Goal: Find specific fact: Find specific fact

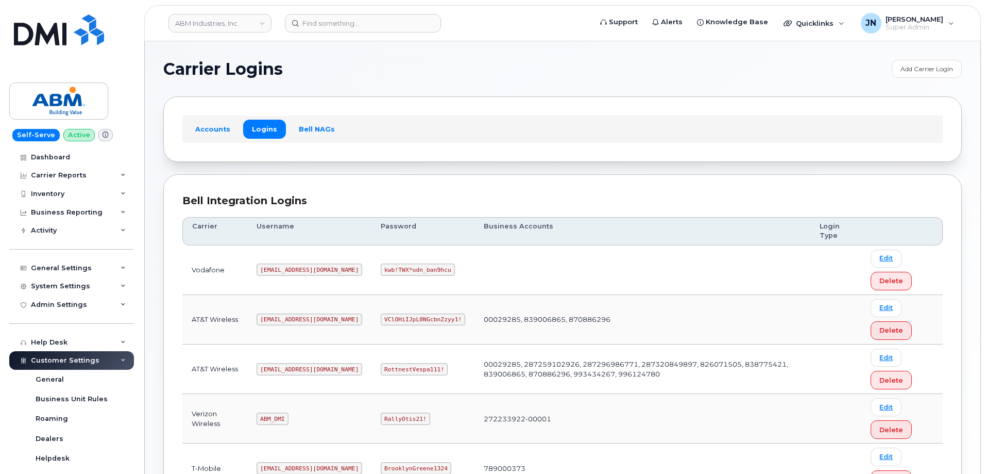
scroll to position [138, 0]
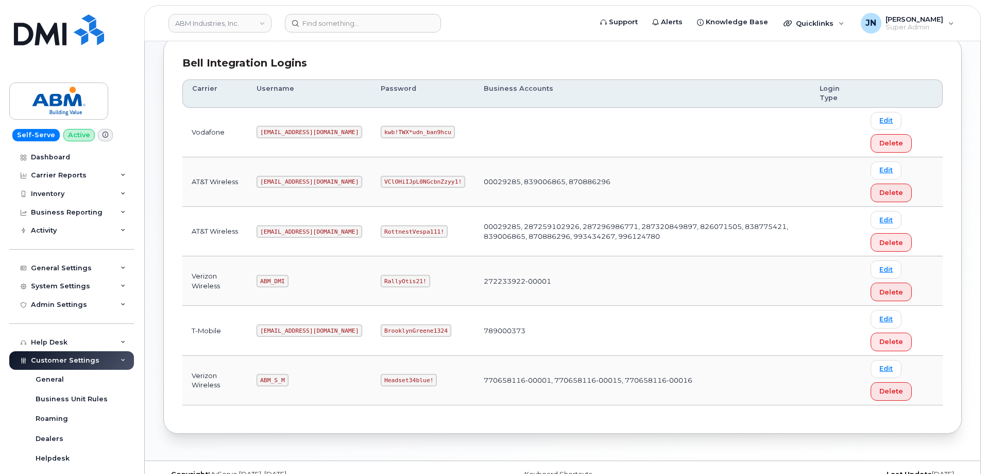
click at [291, 237] on code "[EMAIL_ADDRESS][DOMAIN_NAME]" at bounding box center [310, 231] width 106 height 12
click at [290, 235] on code "[EMAIL_ADDRESS][DOMAIN_NAME]" at bounding box center [310, 231] width 106 height 12
click at [290, 231] on code "[EMAIL_ADDRESS][DOMAIN_NAME]" at bounding box center [310, 231] width 106 height 12
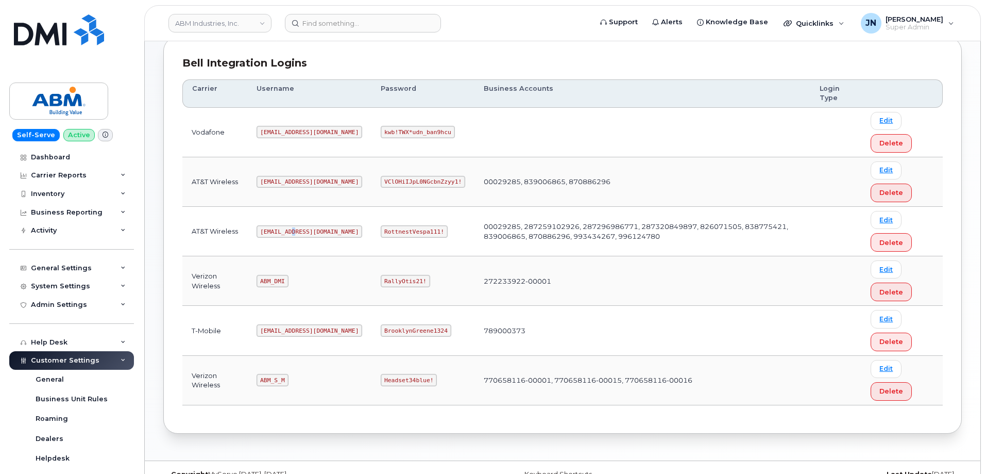
click at [290, 231] on code "[EMAIL_ADDRESS][DOMAIN_NAME]" at bounding box center [310, 231] width 106 height 12
click at [381, 228] on code "RottnestVespa111!" at bounding box center [414, 231] width 67 height 12
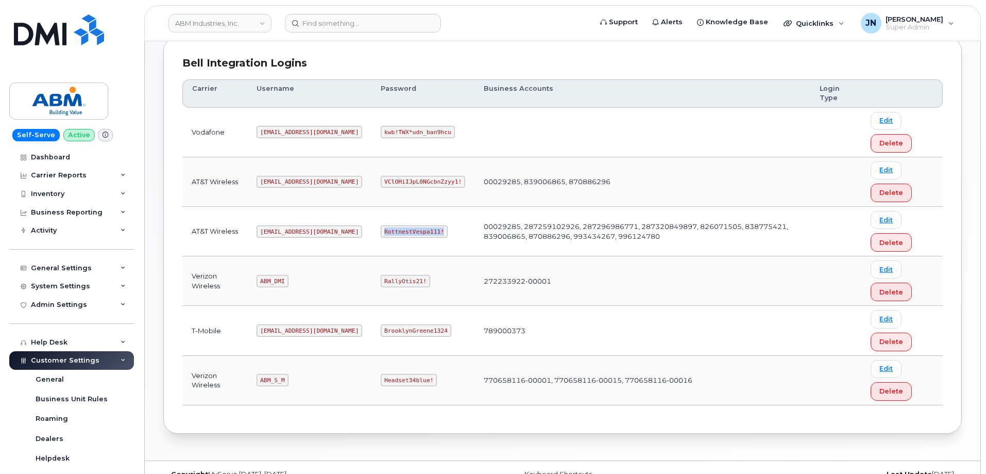
copy code "RottnestVespa111!"
click at [279, 380] on code "ABM_S_M" at bounding box center [272, 380] width 31 height 12
copy code "ABM_S_M"
click at [381, 376] on code "Headset34blue!" at bounding box center [409, 380] width 56 height 12
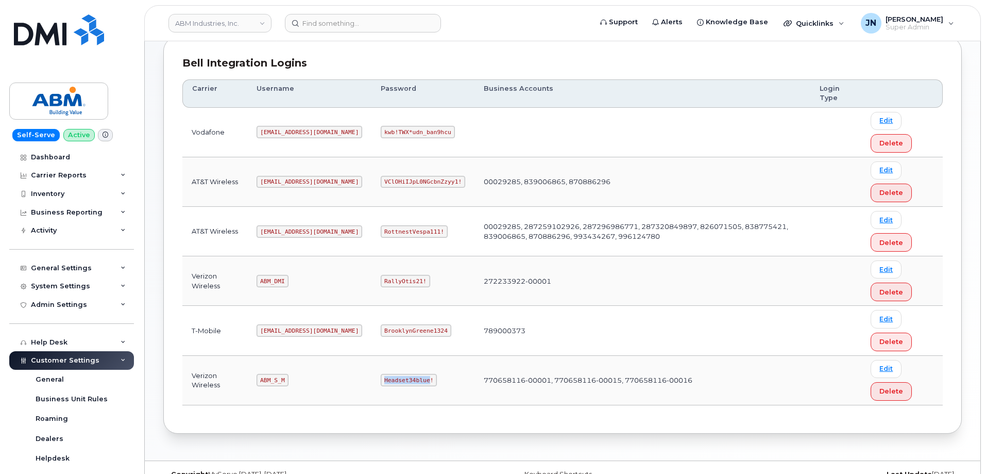
click at [381, 376] on code "Headset34blue!" at bounding box center [409, 380] width 56 height 12
copy code "Headset34blue!"
click at [282, 230] on code "[EMAIL_ADDRESS][DOMAIN_NAME]" at bounding box center [310, 231] width 106 height 12
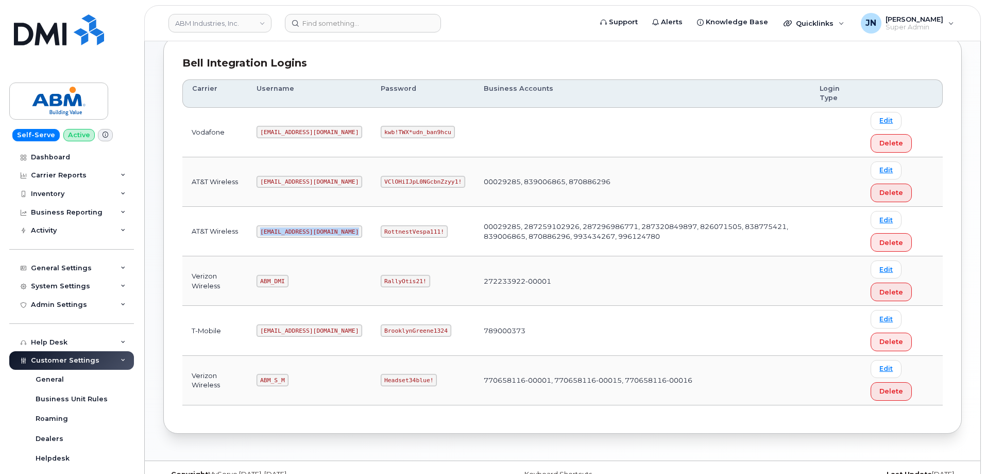
click at [282, 230] on code "[EMAIL_ADDRESS][DOMAIN_NAME]" at bounding box center [310, 231] width 106 height 12
copy code "[EMAIL_ADDRESS][DOMAIN_NAME]"
click at [390, 230] on code "RottnestVespa111!" at bounding box center [414, 231] width 67 height 12
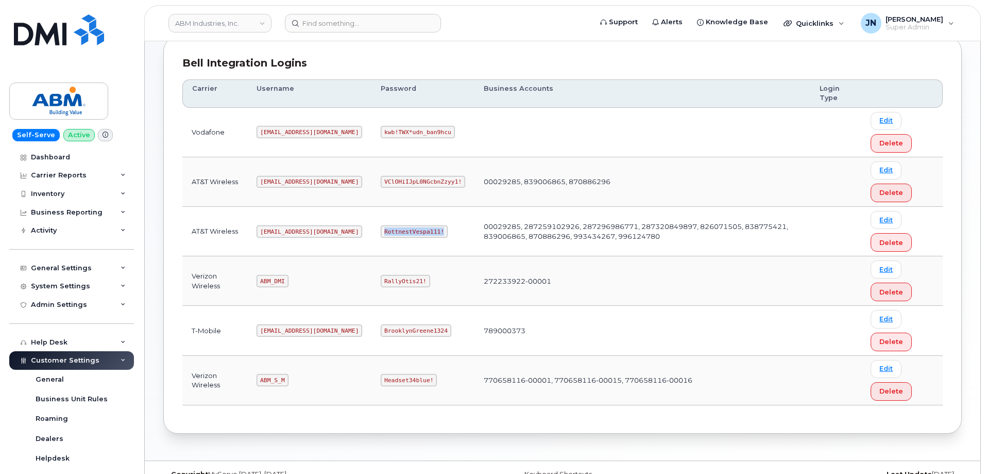
copy code "RottnestVespa111!"
